Goal: Communication & Community: Participate in discussion

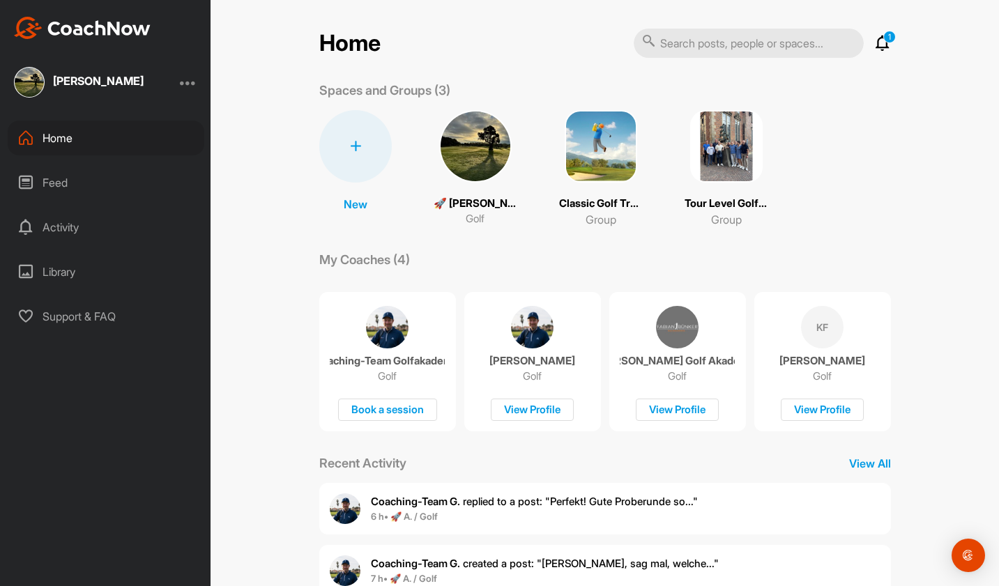
click at [719, 157] on img at bounding box center [726, 146] width 72 height 72
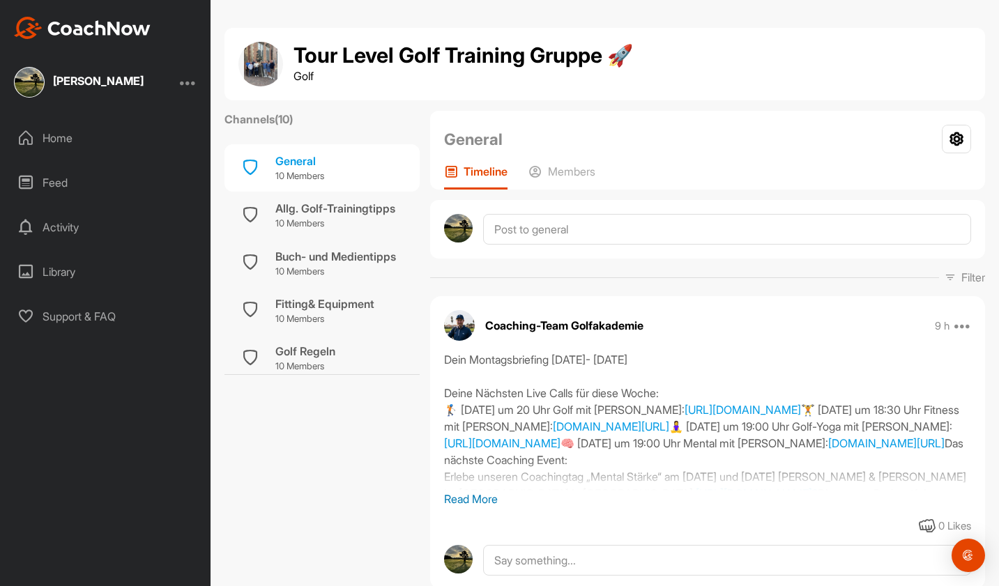
click at [114, 84] on div "[PERSON_NAME]" at bounding box center [98, 80] width 91 height 11
click at [62, 135] on div "Home" at bounding box center [106, 138] width 197 height 35
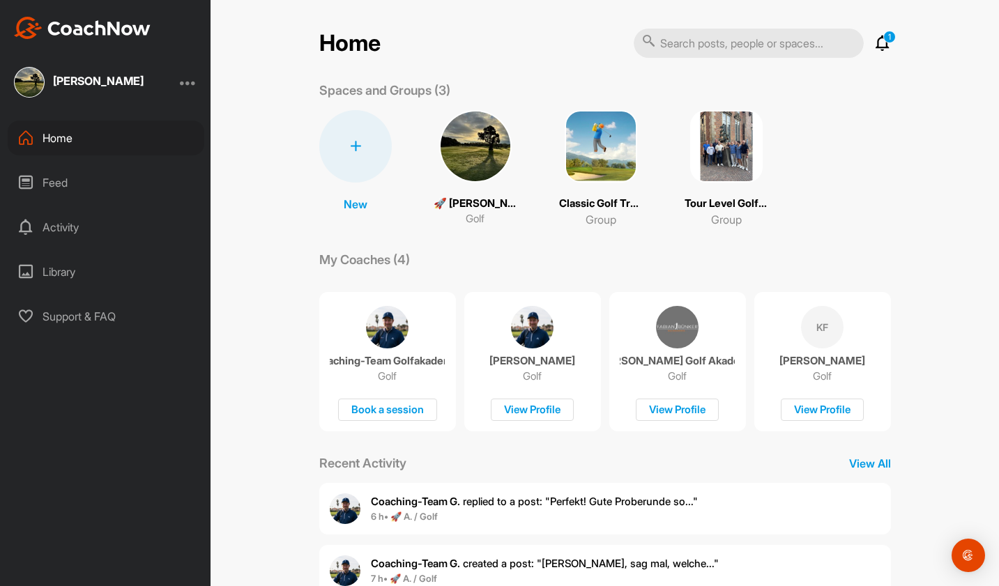
click at [479, 162] on img at bounding box center [475, 146] width 72 height 72
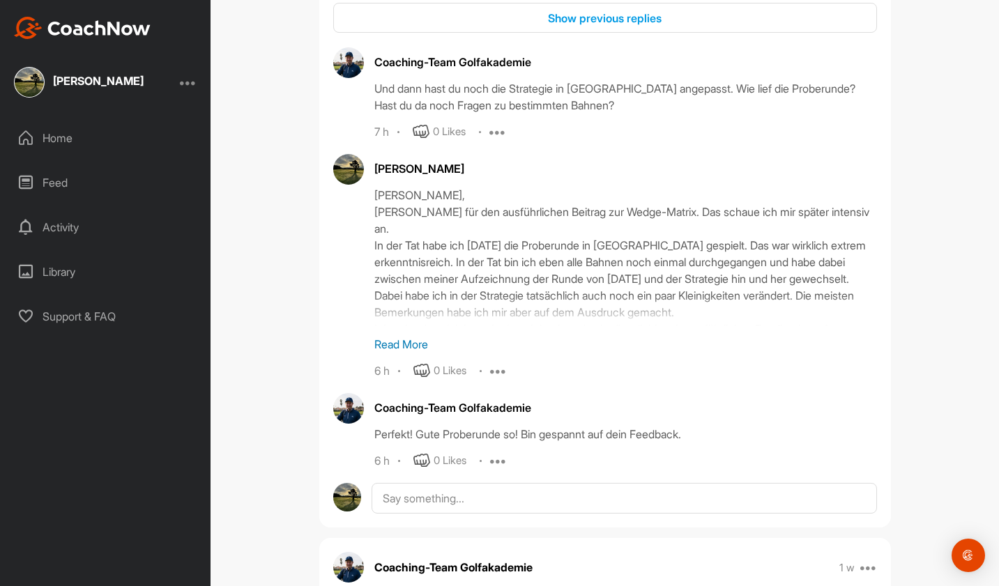
scroll to position [2577, 0]
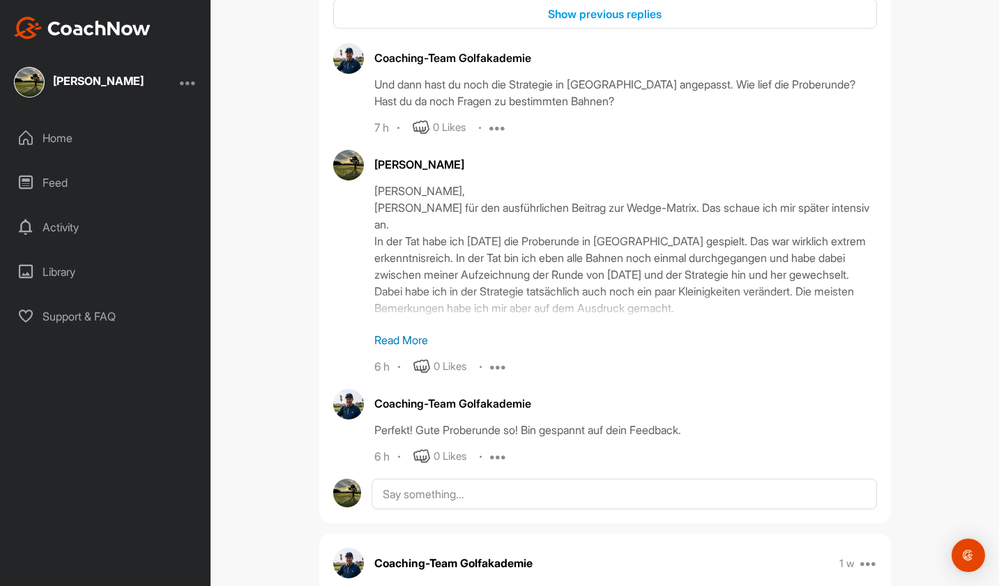
click at [418, 337] on p "Read More" at bounding box center [625, 340] width 503 height 17
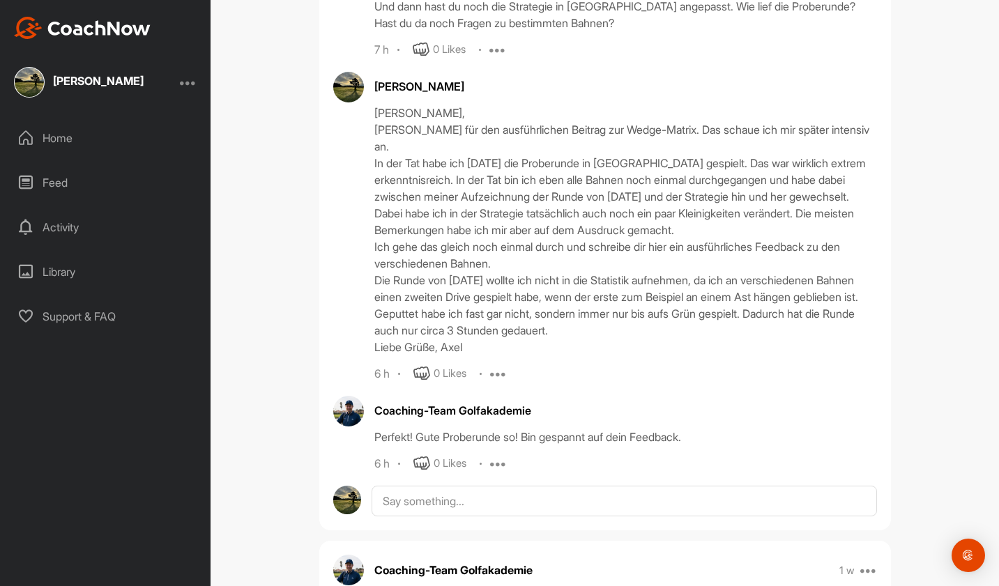
scroll to position [2668, 0]
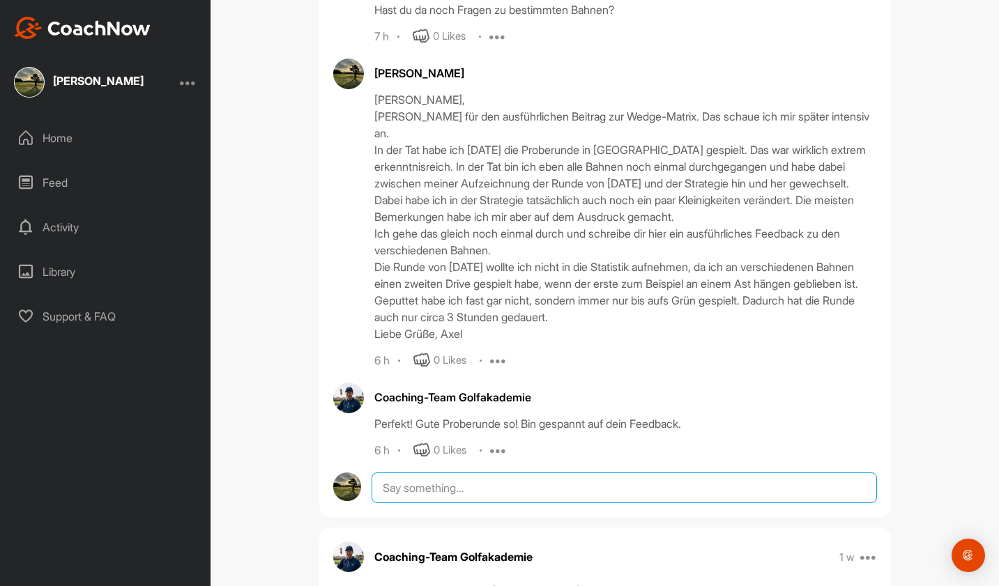
click at [482, 473] on textarea at bounding box center [624, 488] width 505 height 31
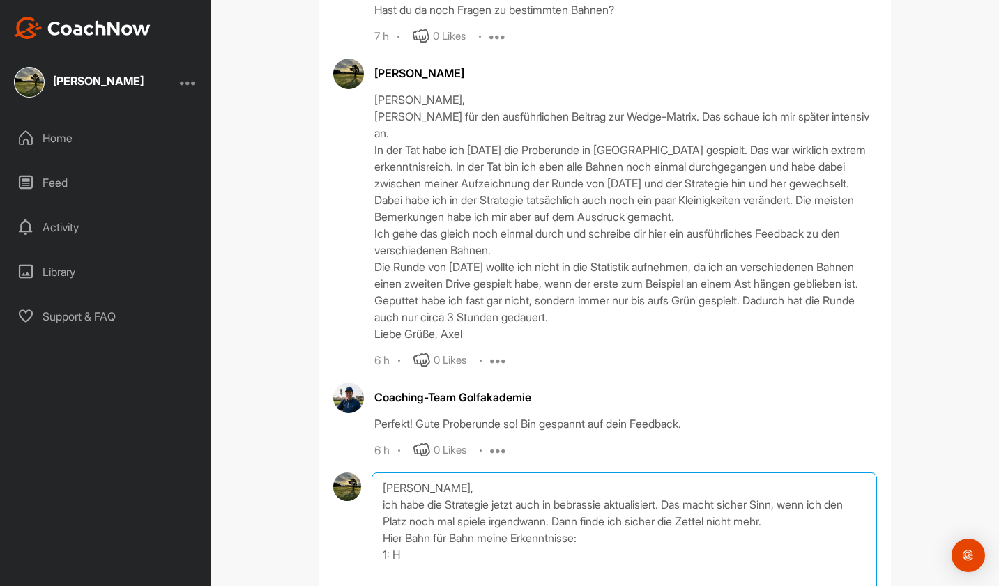
type textarea "[PERSON_NAME], ich habe die Strategie jetzt auch in bebrassie aktualisiert. Das…"
click at [464, 546] on textarea "[PERSON_NAME], ich habe die Strategie jetzt auch in bebrassie aktualisiert. Das…" at bounding box center [624, 542] width 505 height 139
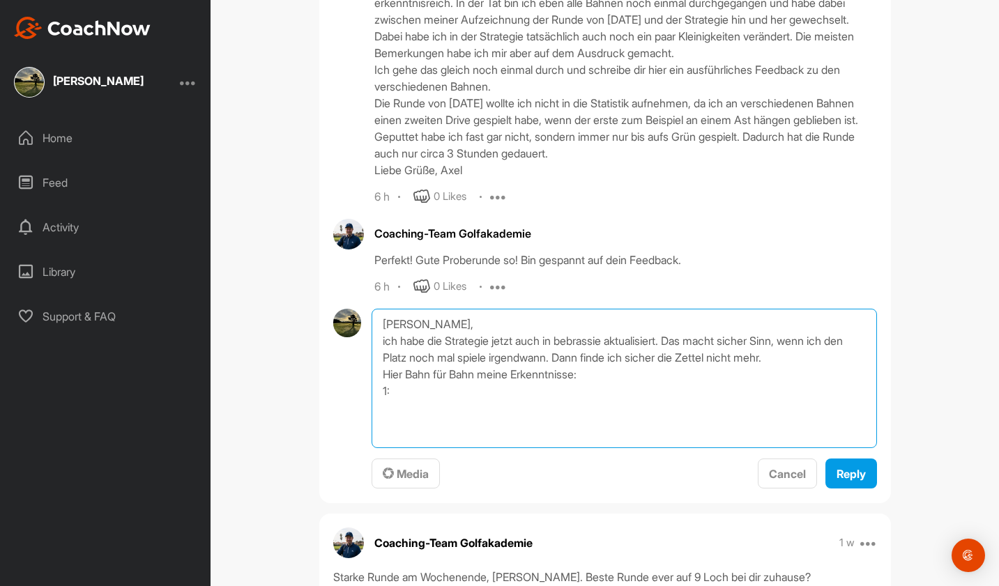
scroll to position [2857, 0]
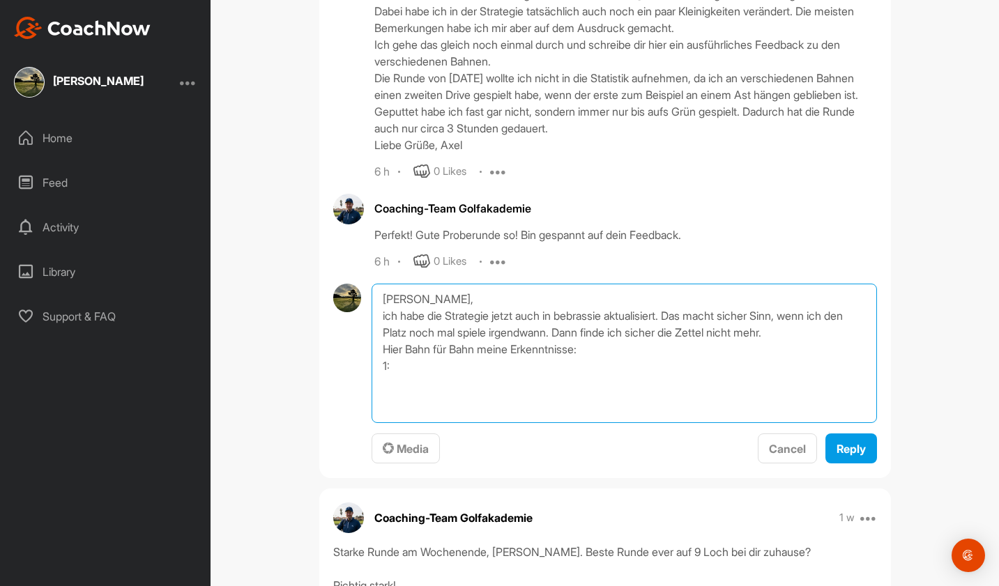
drag, startPoint x: 408, startPoint y: 346, endPoint x: 345, endPoint y: 269, distance: 99.1
click at [345, 284] on div "[PERSON_NAME], ich habe die Strategie jetzt auch in bebrassie aktualisiert. Das…" at bounding box center [605, 374] width 544 height 181
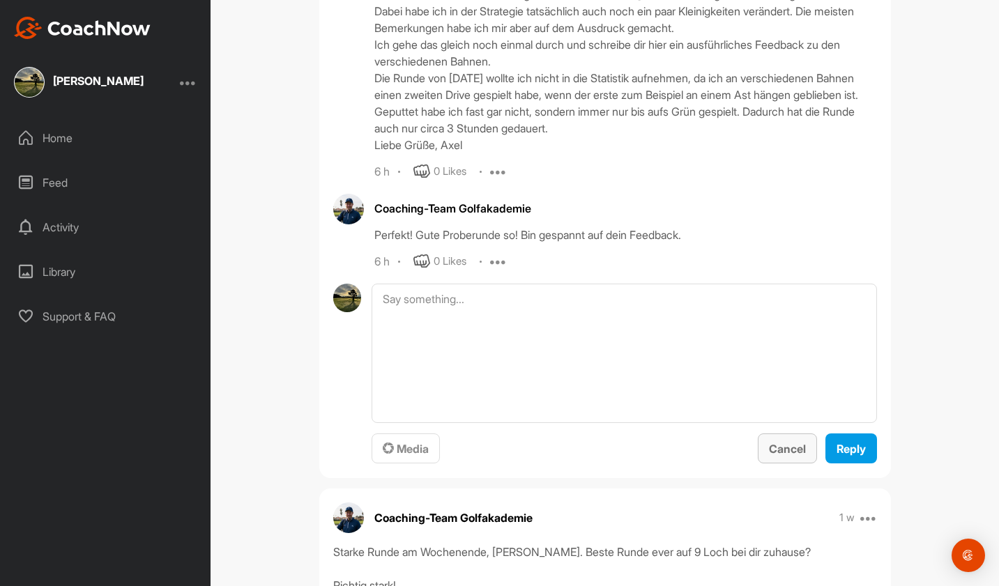
click at [769, 442] on span "Cancel" at bounding box center [787, 449] width 37 height 14
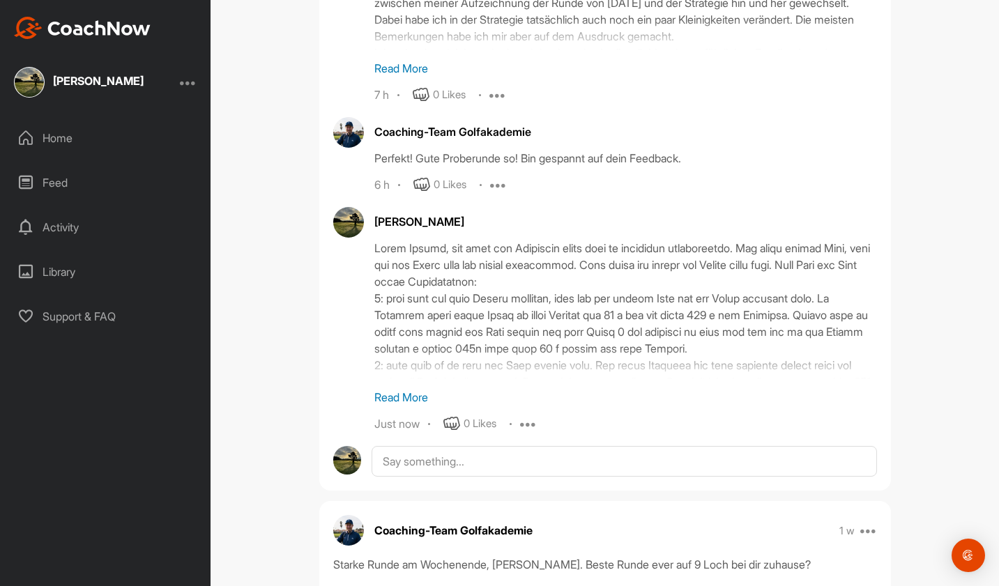
scroll to position [2744, 0]
click at [420, 388] on p "Read More" at bounding box center [625, 396] width 503 height 17
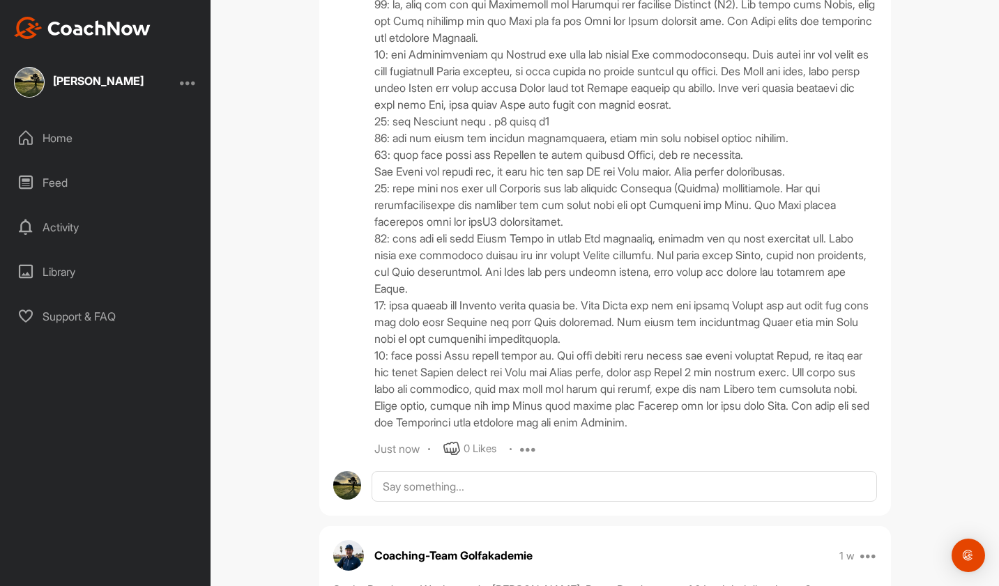
scroll to position [3512, 0]
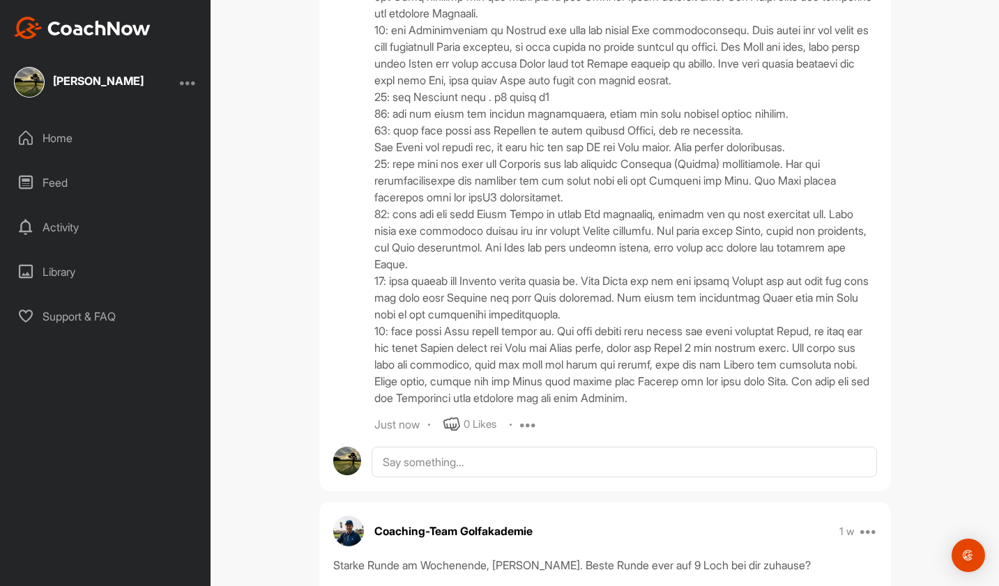
click at [532, 433] on icon at bounding box center [528, 424] width 17 height 17
click at [529, 479] on p "Edit" at bounding box center [526, 471] width 19 height 15
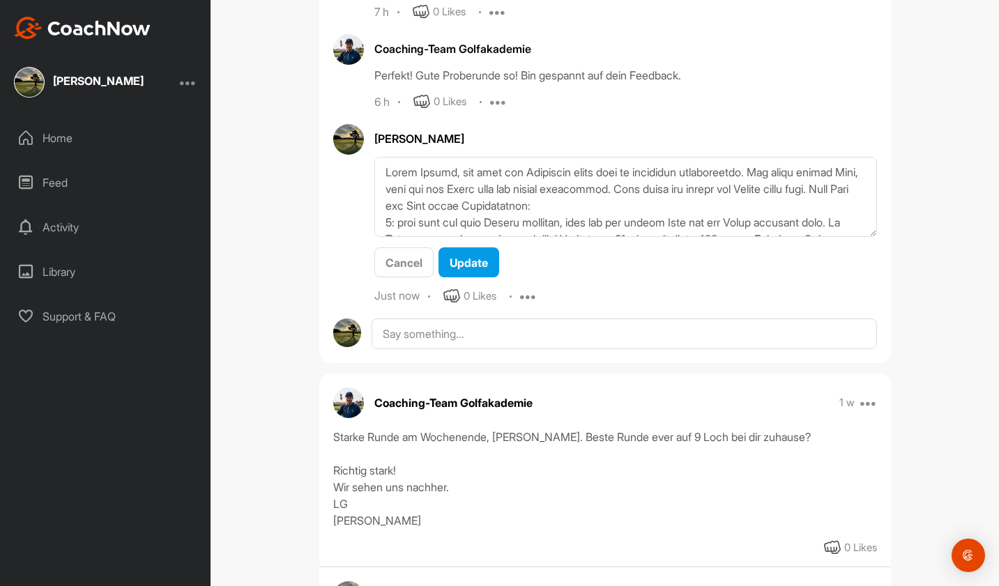
scroll to position [2763, 0]
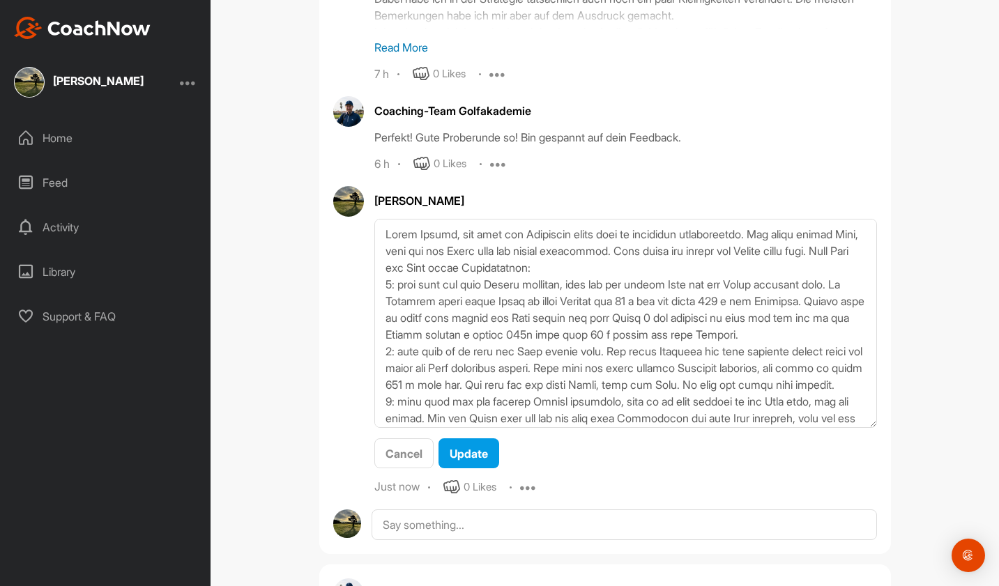
click at [845, 535] on div "Coaching-Team Golfakademie 6 d Pin to top Report Delete Hallo Axel, vielen Dank…" at bounding box center [605, 51] width 572 height 1005
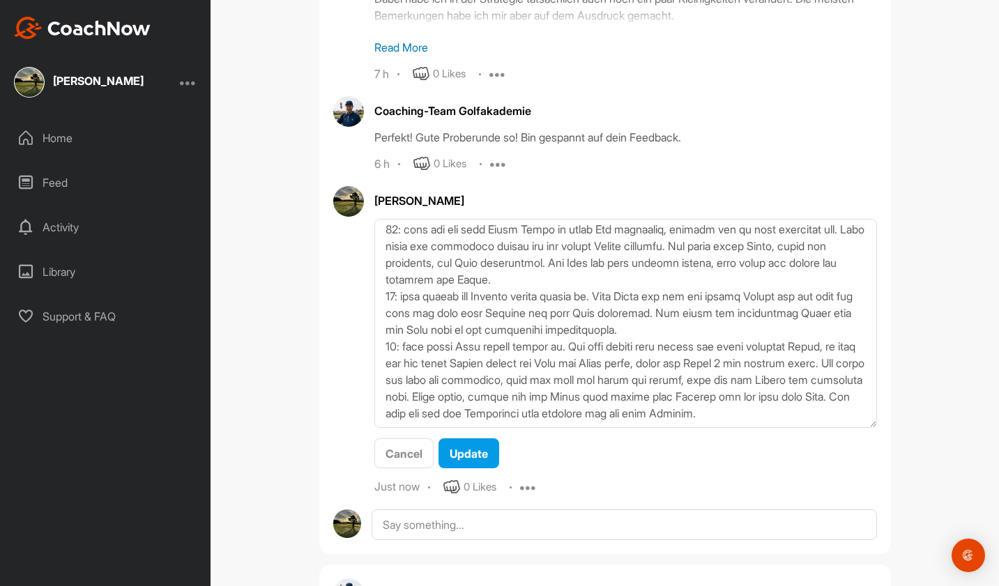
scroll to position [892, 0]
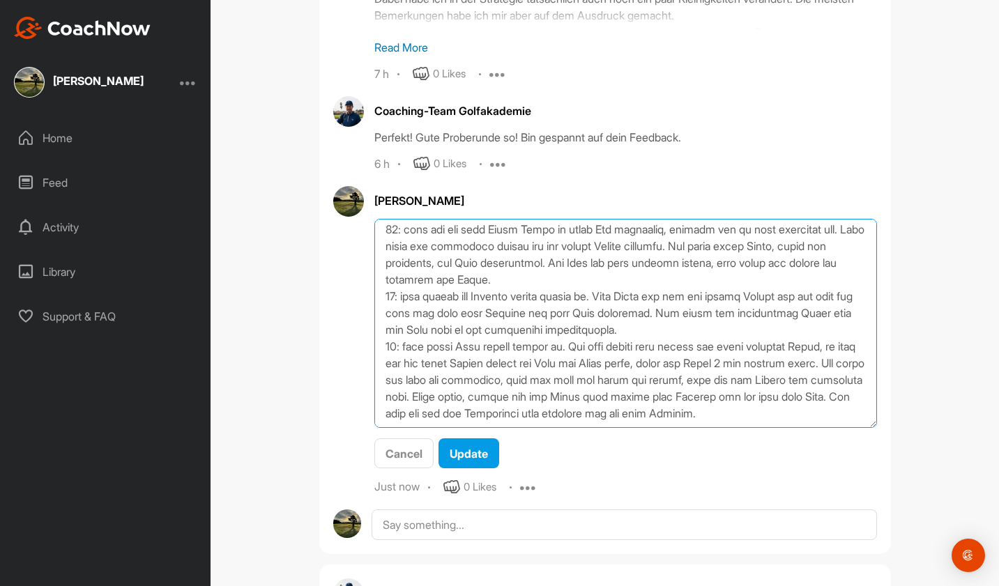
click at [523, 379] on textarea at bounding box center [625, 323] width 503 height 209
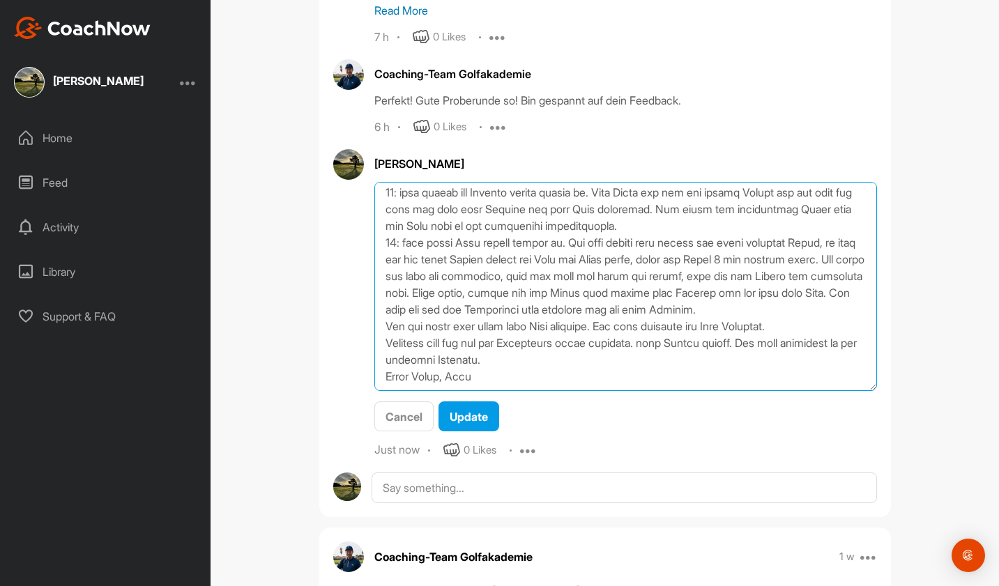
scroll to position [942, 0]
type textarea "Hallo Fabian, ich habe die Strategie jetzt auch in bebrassie aktualisiert. Das …"
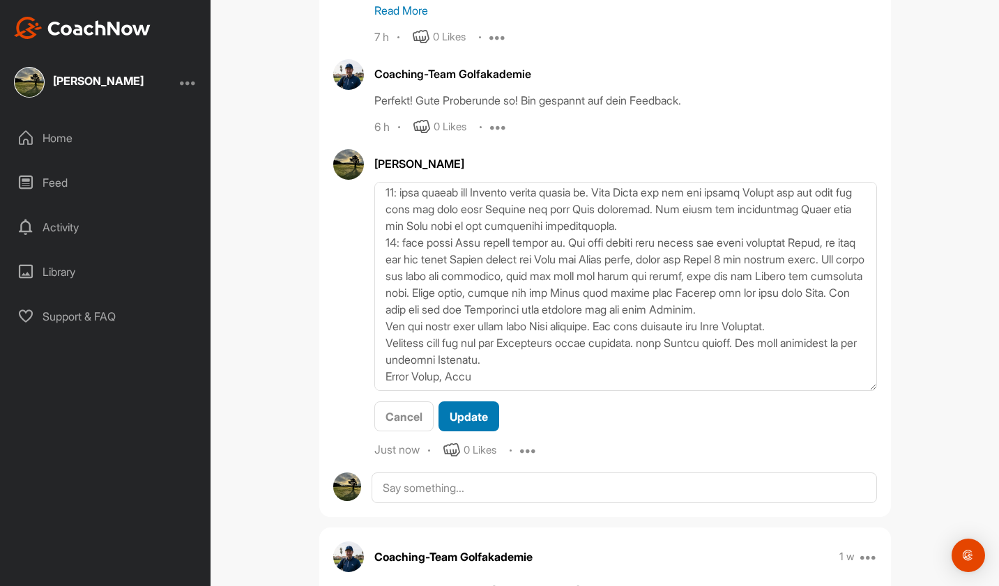
click at [477, 410] on span "Update" at bounding box center [469, 417] width 38 height 14
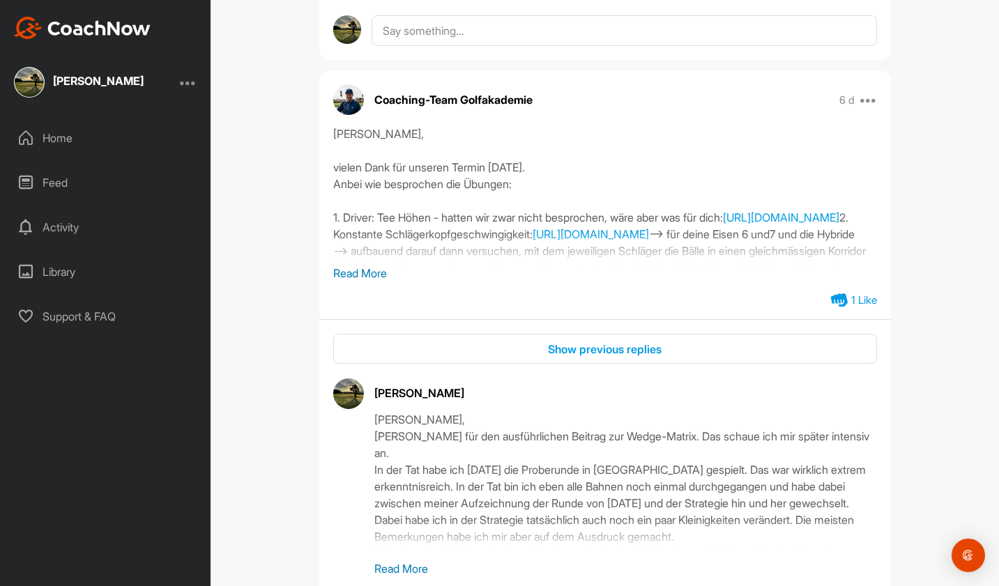
scroll to position [2246, 0]
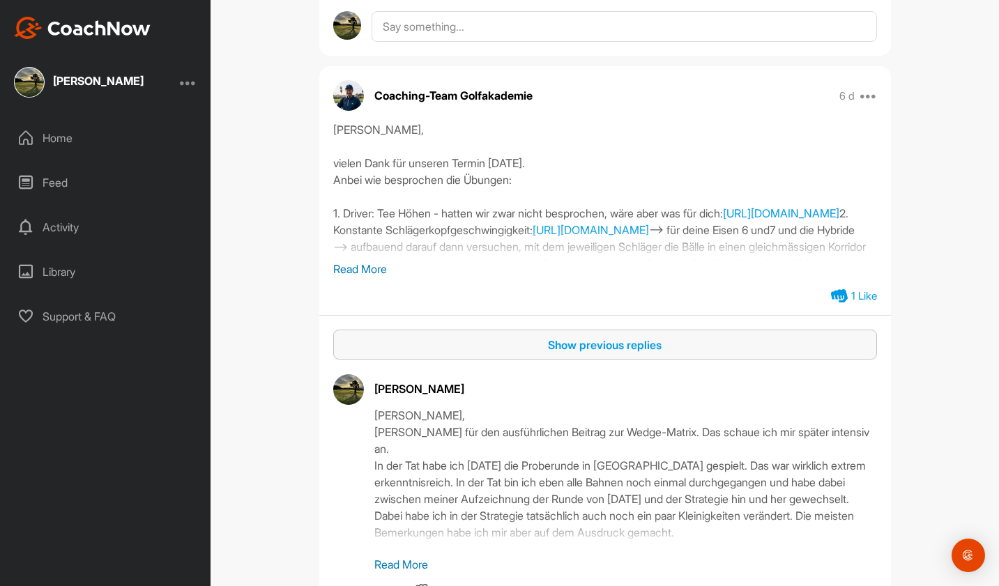
click at [599, 337] on div "Show previous replies" at bounding box center [604, 345] width 521 height 17
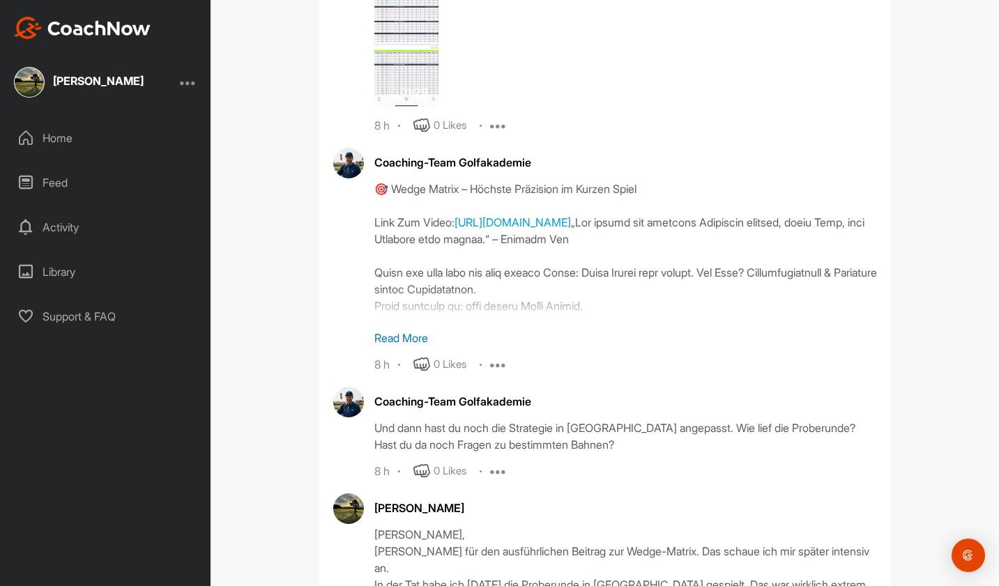
scroll to position [3001, 0]
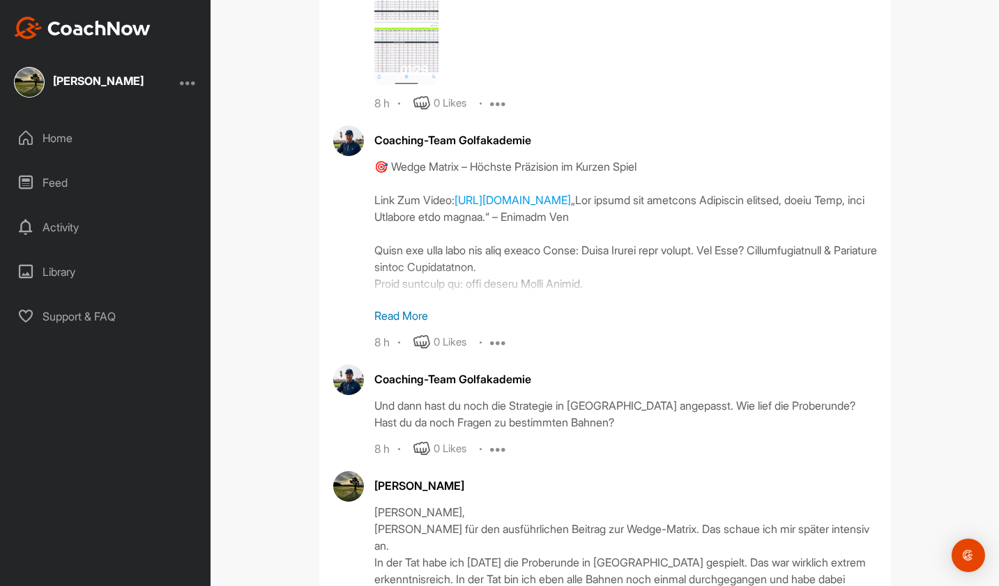
click at [424, 307] on p "Read More" at bounding box center [625, 315] width 503 height 17
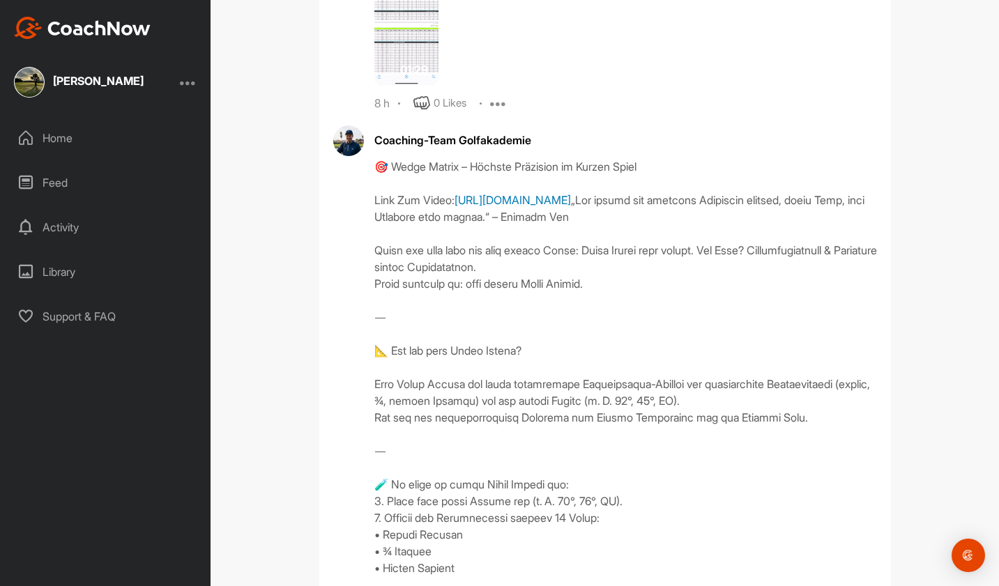
click at [537, 193] on link "[URL][DOMAIN_NAME]" at bounding box center [512, 200] width 116 height 14
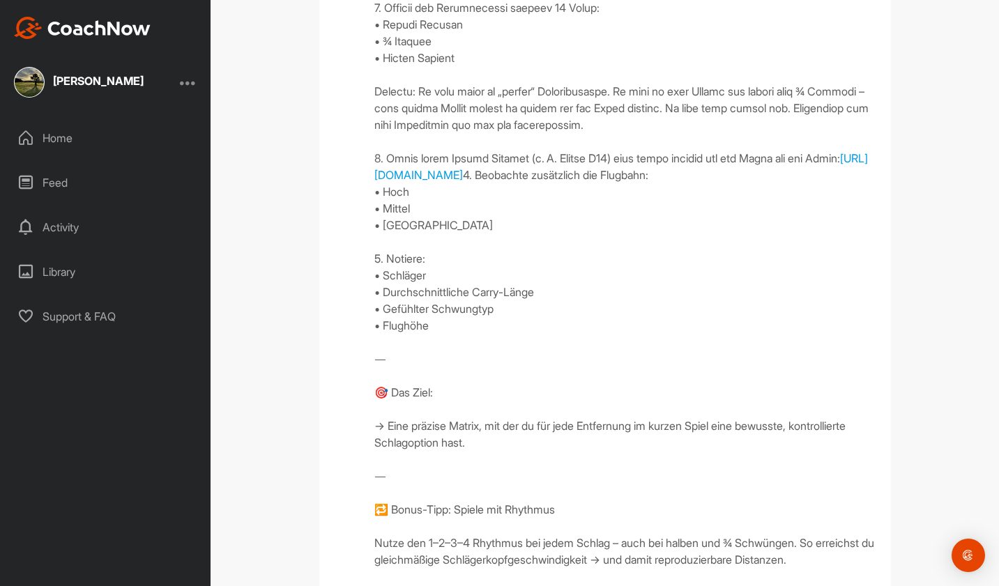
scroll to position [3539, 0]
